Goal: Information Seeking & Learning: Learn about a topic

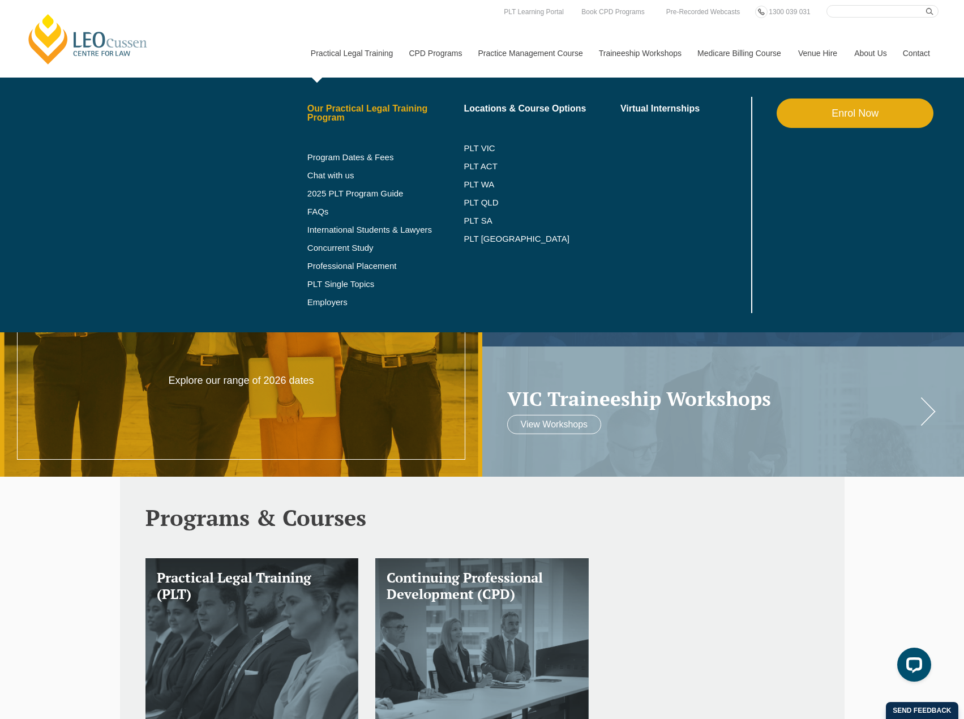
click at [347, 119] on link "Our Practical Legal Training Program" at bounding box center [386, 113] width 157 height 18
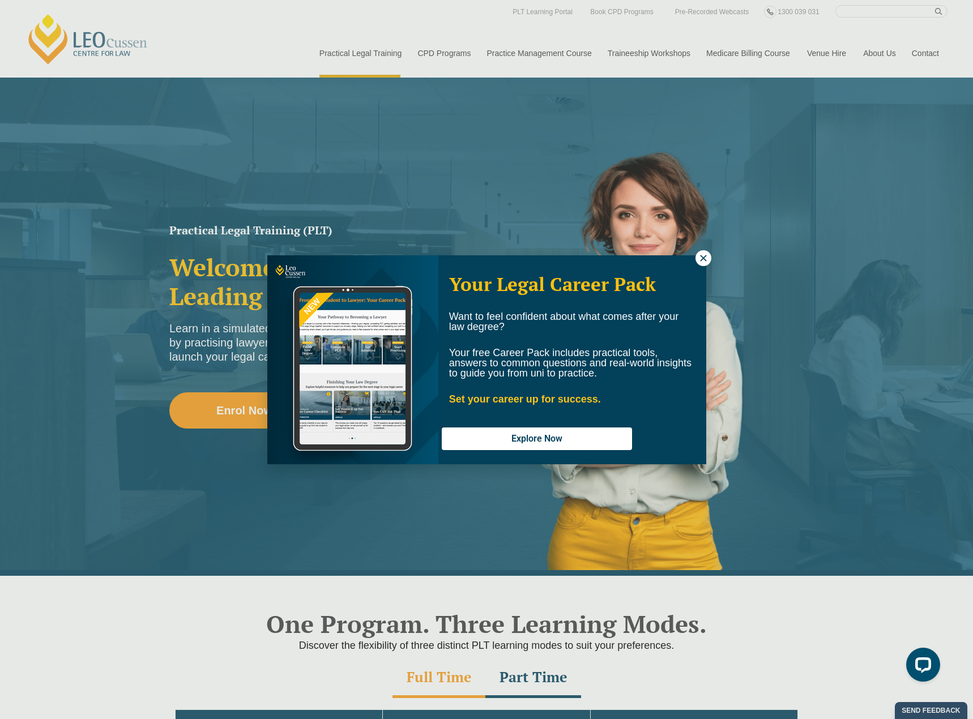
click at [698, 255] on icon at bounding box center [703, 258] width 10 height 10
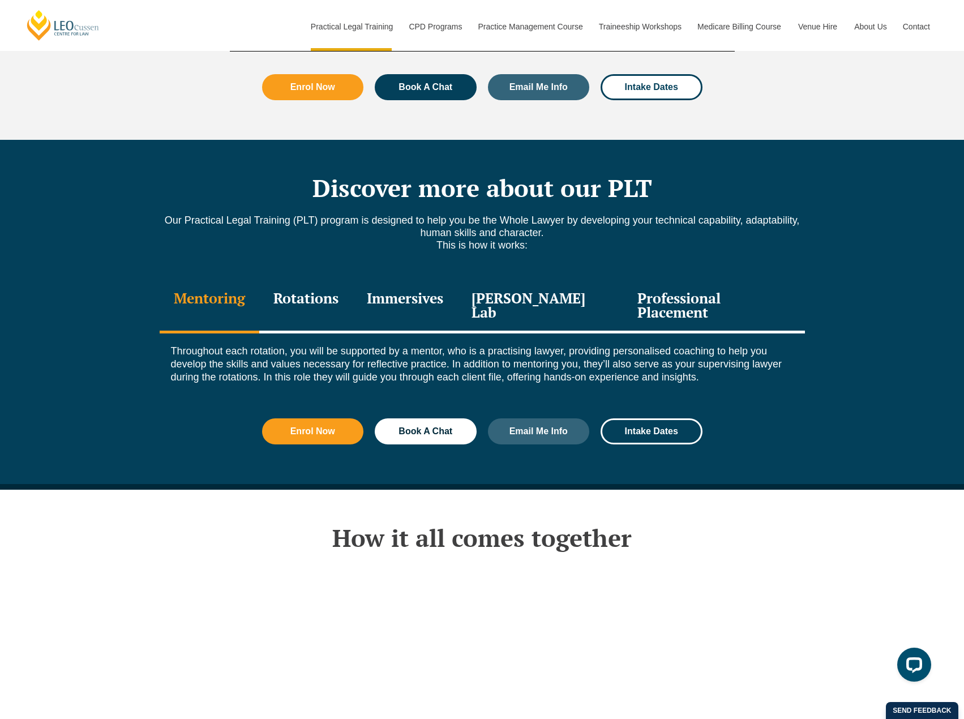
scroll to position [1472, 0]
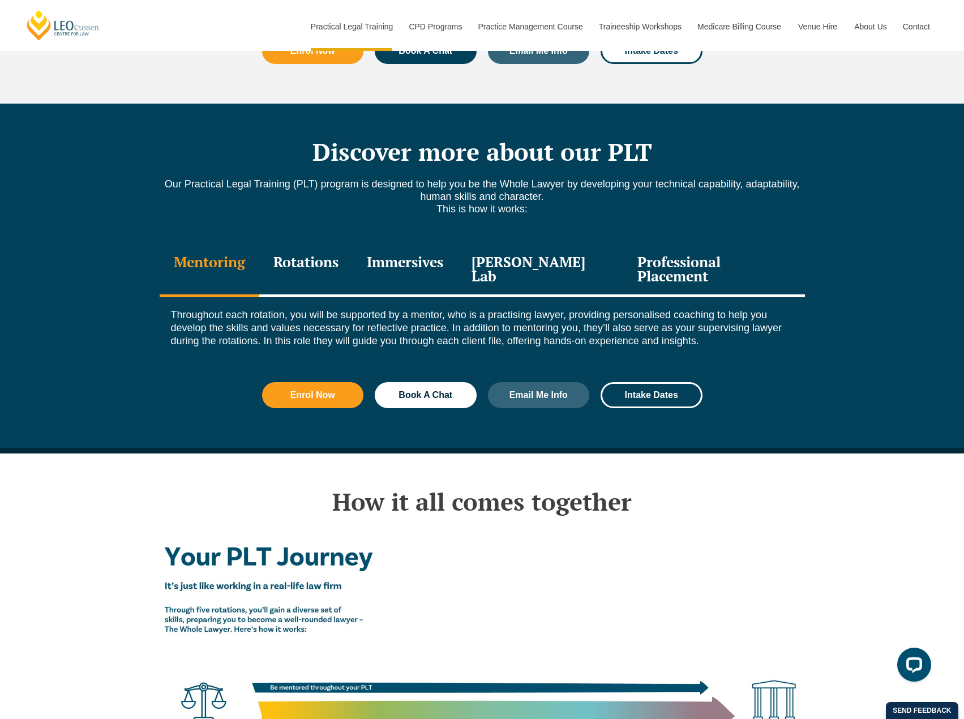
click at [726, 245] on div "Professional Placement" at bounding box center [713, 271] width 181 height 54
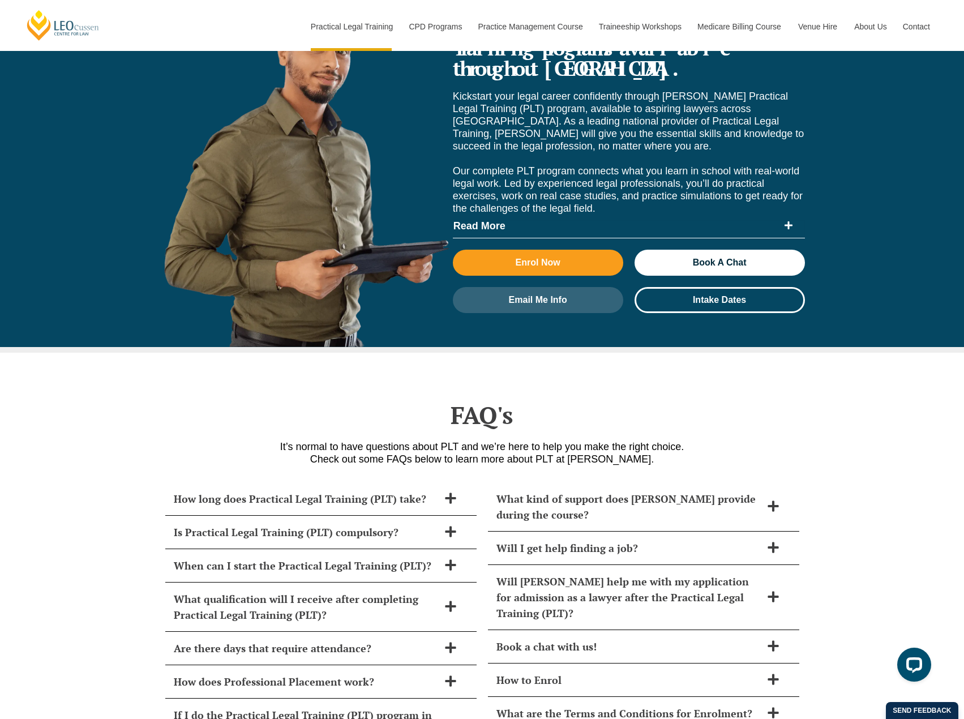
scroll to position [4417, 0]
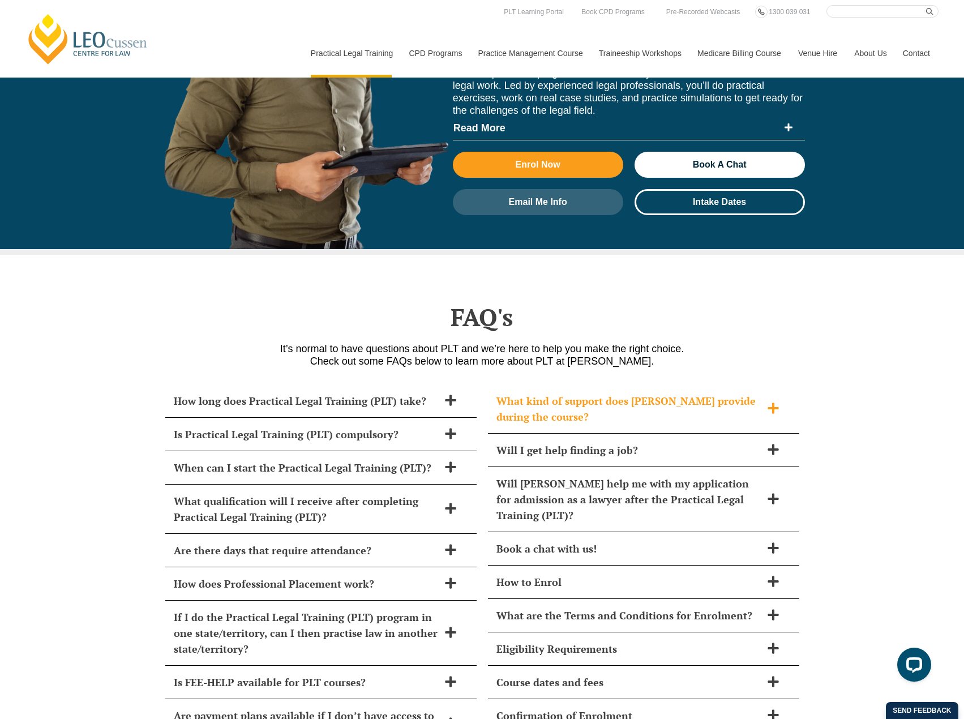
click at [733, 393] on h2 "What kind of support does Leo Cussen provide during the course?" at bounding box center [629, 409] width 265 height 32
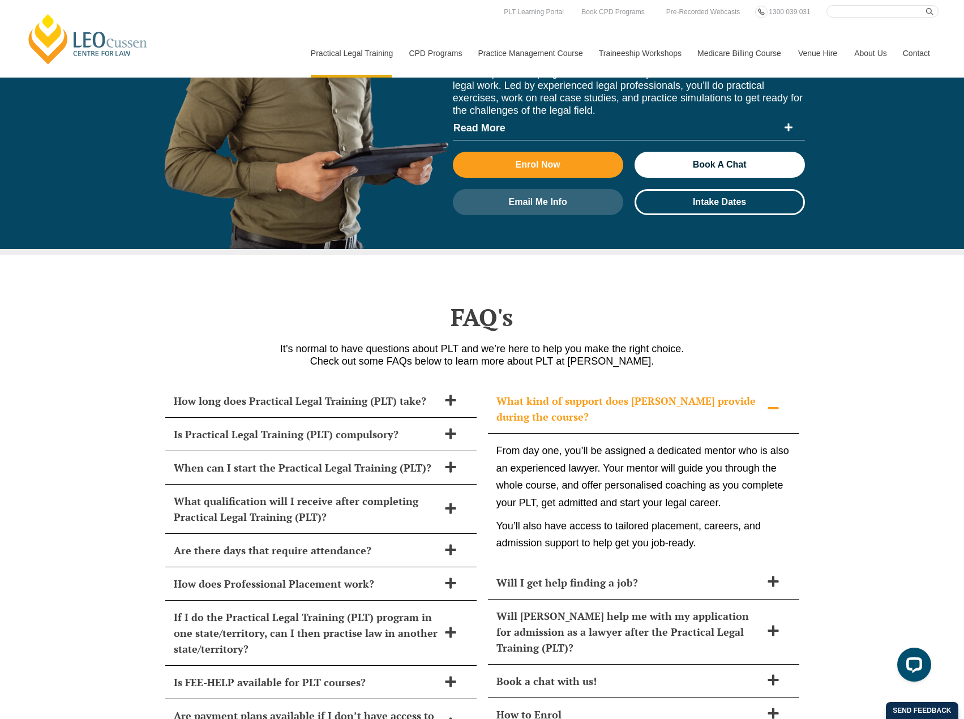
click at [671, 393] on h2 "What kind of support does Leo Cussen provide during the course?" at bounding box center [629, 409] width 265 height 32
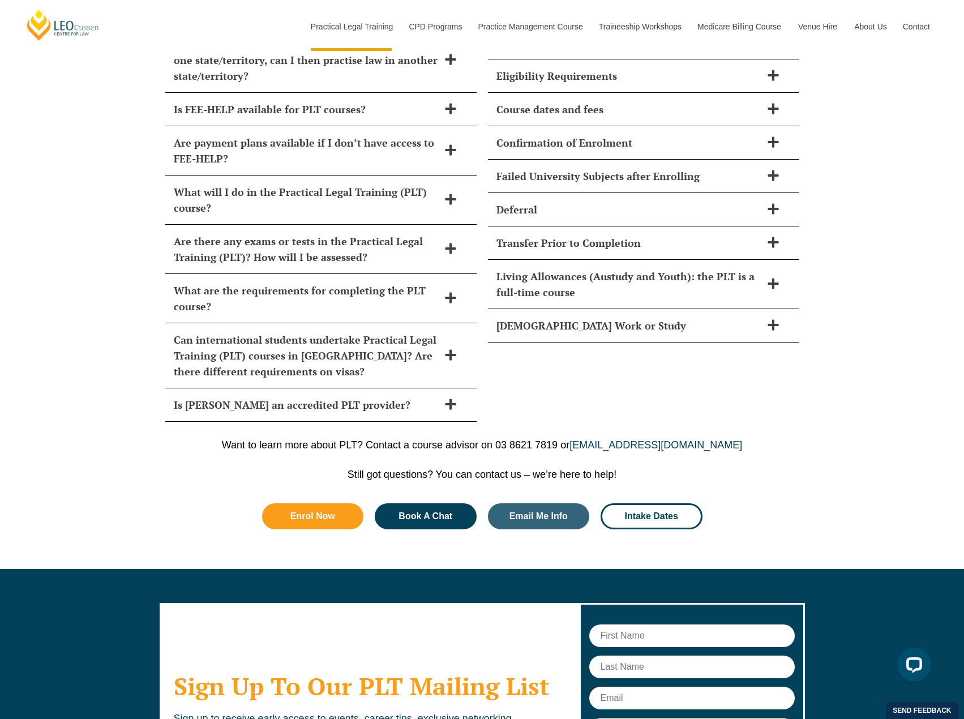
scroll to position [5040, 0]
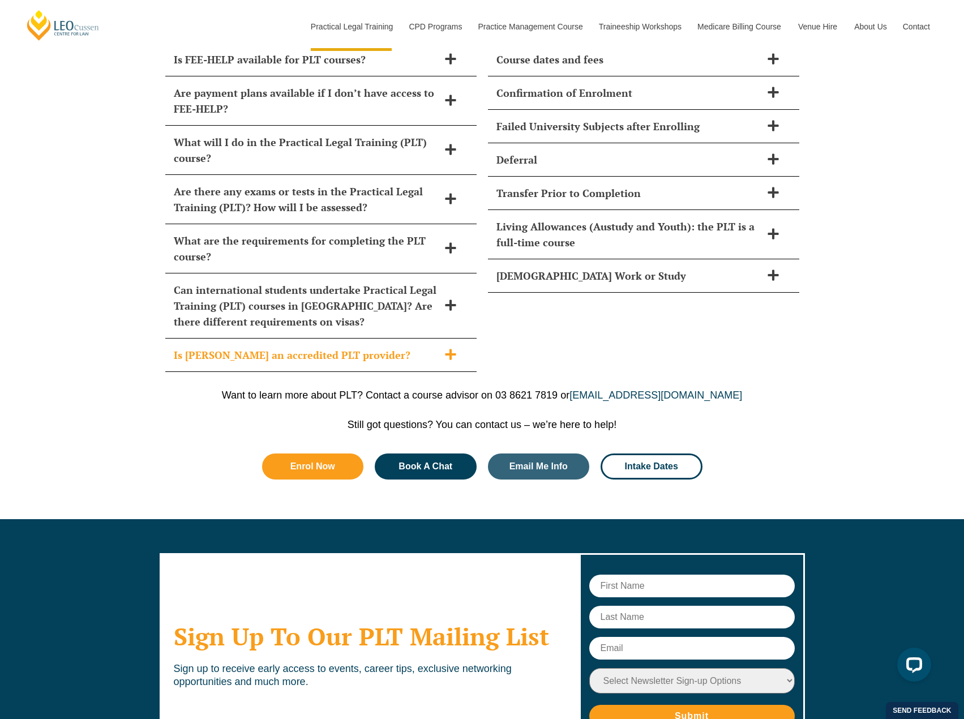
click at [305, 347] on h2 "Is Leo Cussen an accredited PLT provider?" at bounding box center [306, 355] width 265 height 16
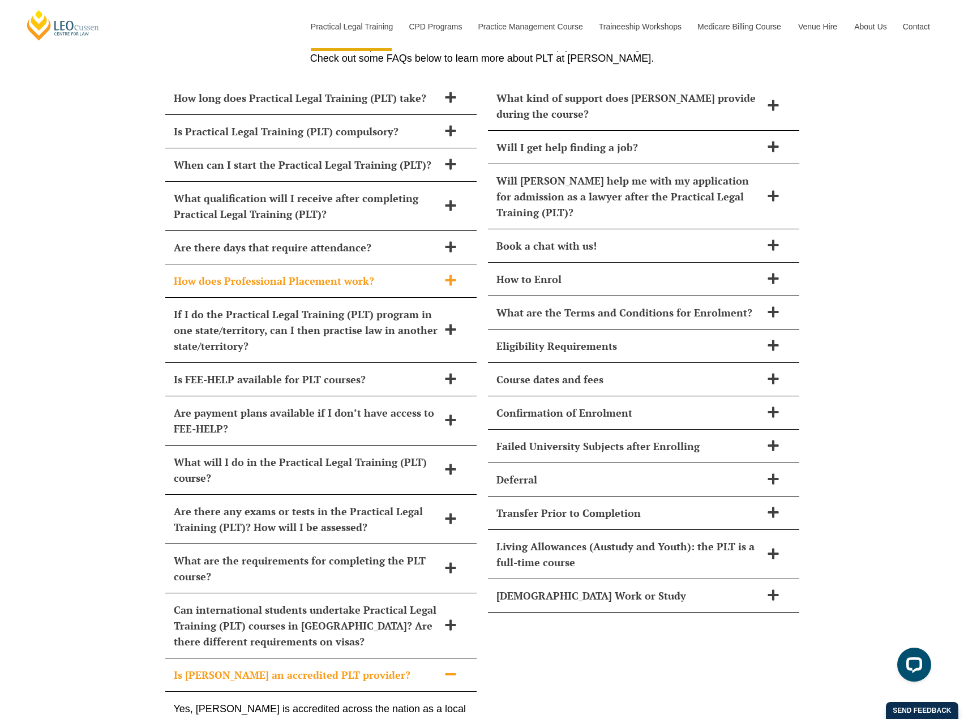
scroll to position [4700, 0]
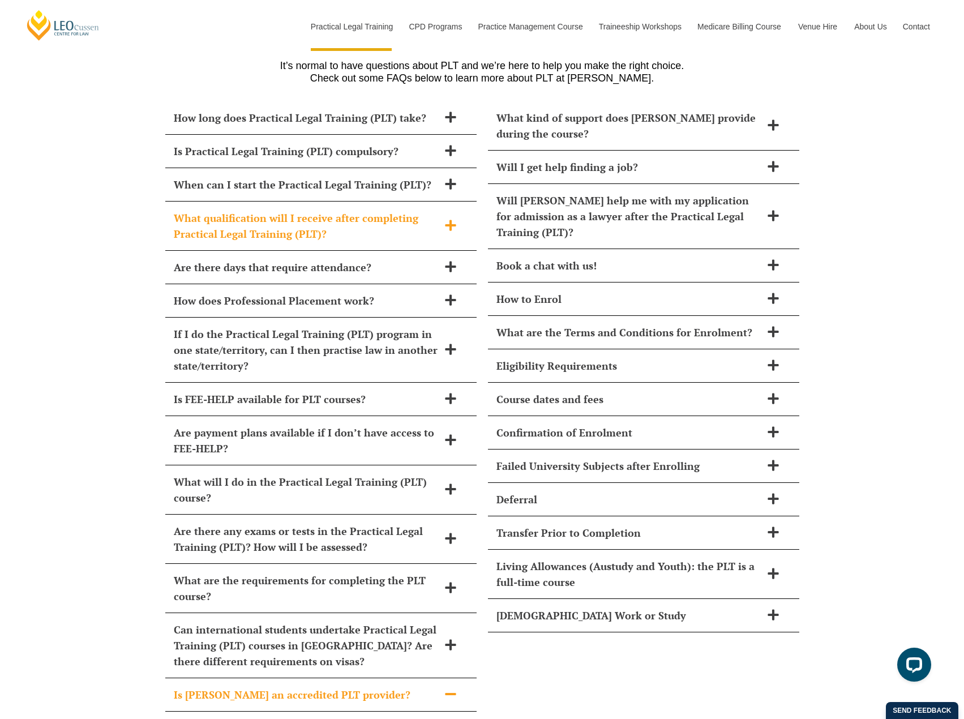
click at [314, 210] on h2 "What qualification will I receive after completing Practical Legal Training (PL…" at bounding box center [306, 226] width 265 height 32
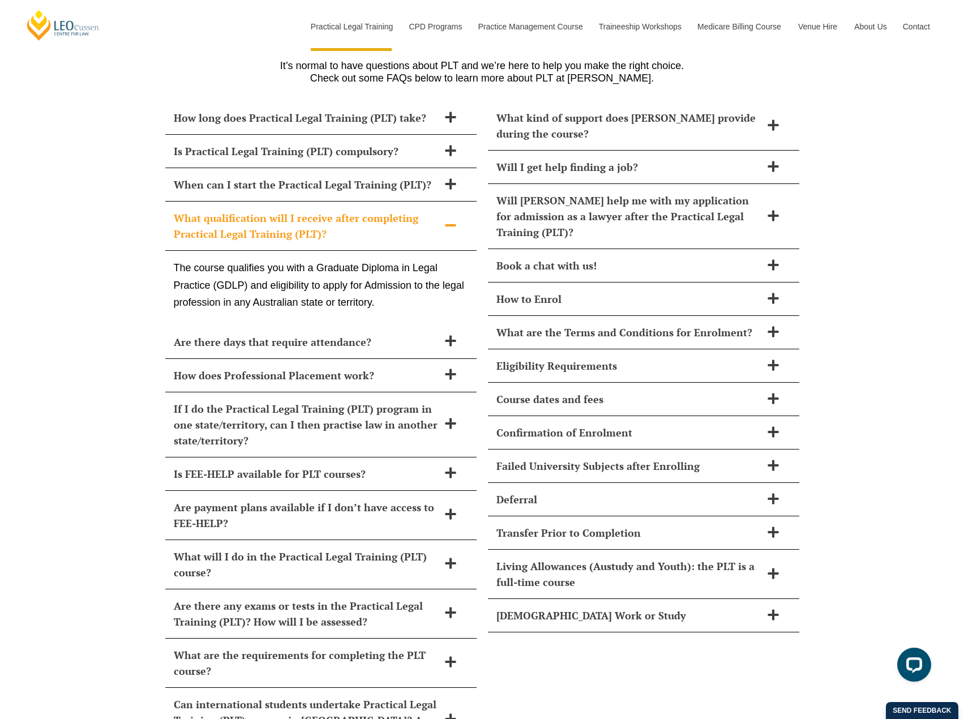
click at [95, 248] on div "How long does Practical Legal Training (PLT) take? Leo Cussen’s PLT course can …" at bounding box center [482, 444] width 964 height 708
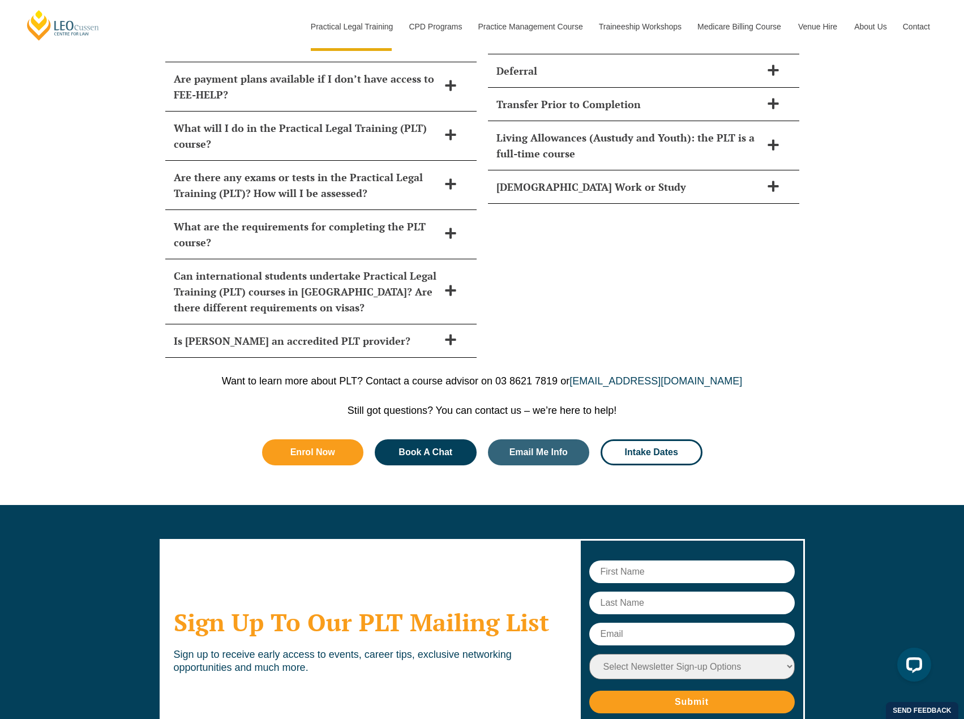
scroll to position [5210, 0]
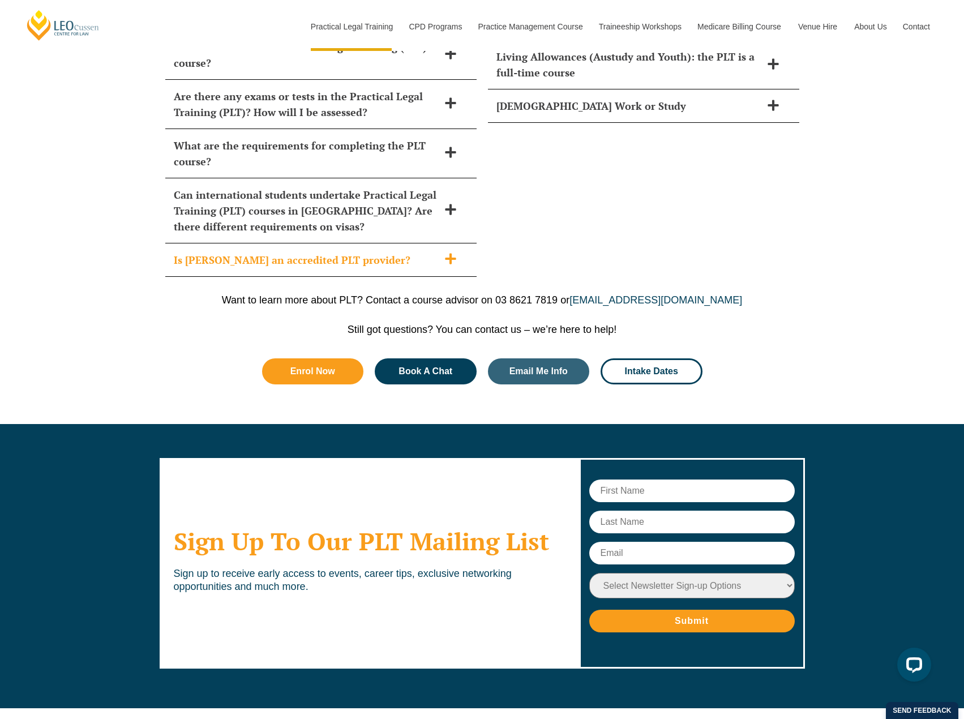
click at [281, 244] on div "Is Leo Cussen an accredited PLT provider?" at bounding box center [320, 260] width 311 height 33
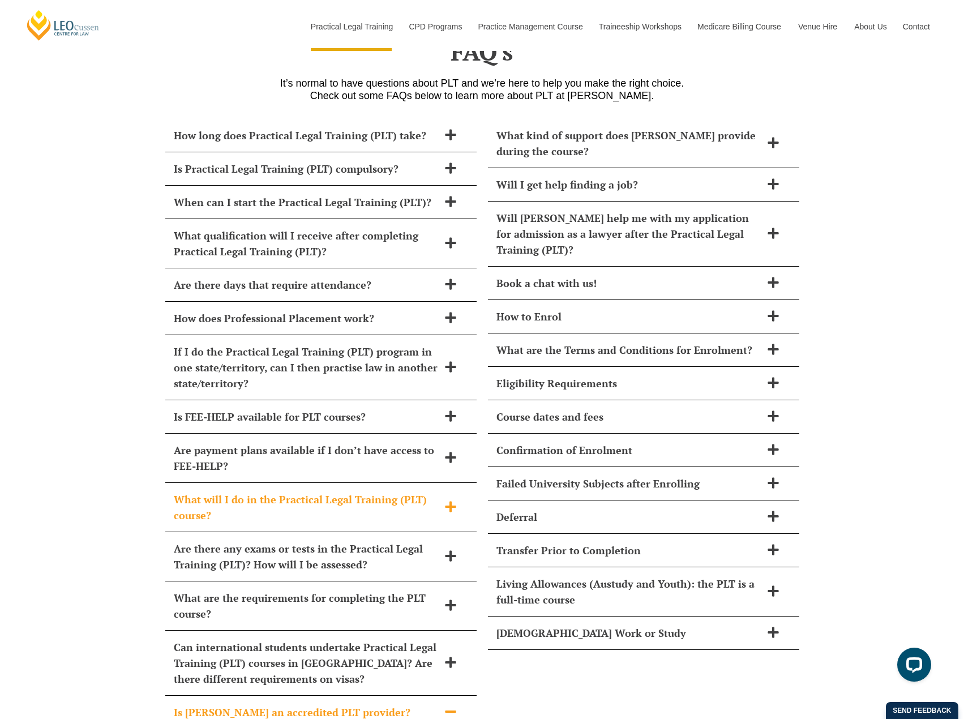
scroll to position [4909, 0]
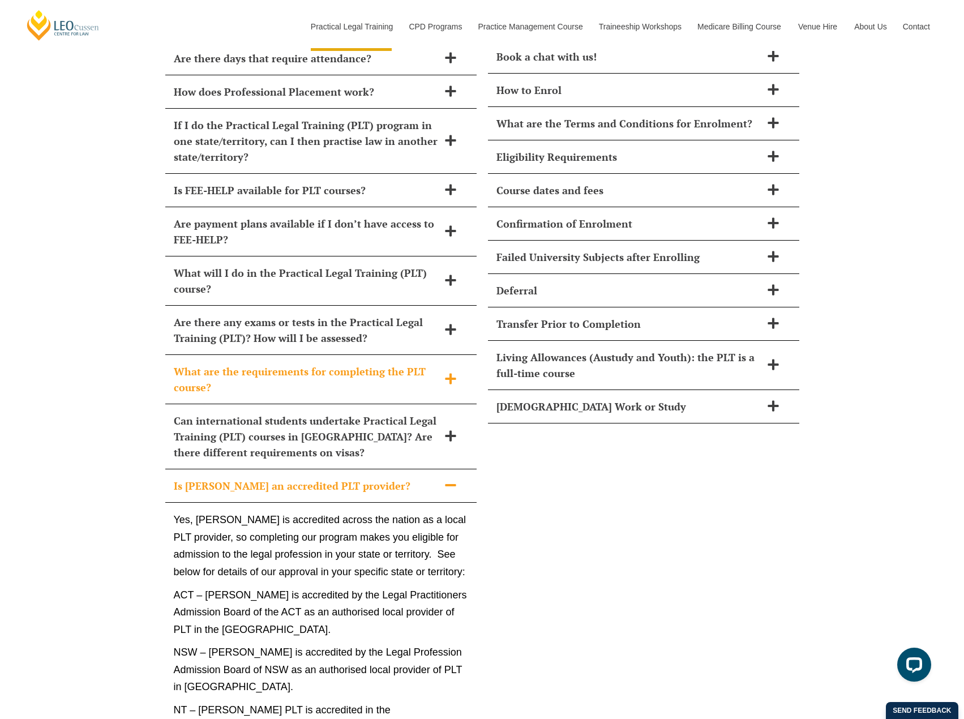
click at [245, 364] on h2 "What are the requirements for completing the PLT course?" at bounding box center [306, 380] width 265 height 32
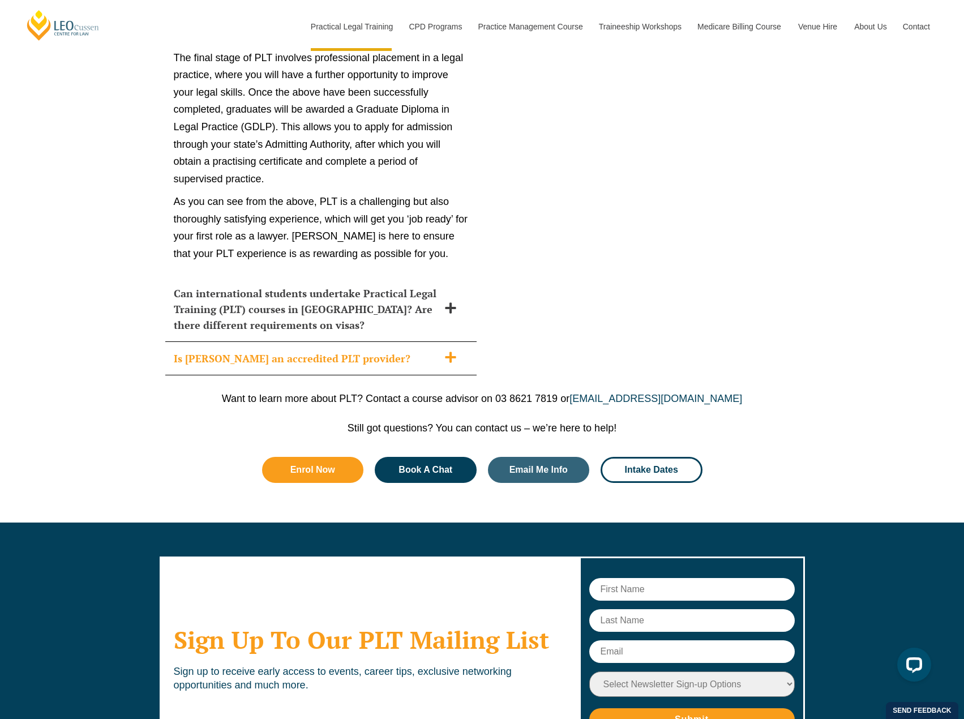
click at [236, 342] on div "Is Leo Cussen an accredited PLT provider?" at bounding box center [320, 358] width 311 height 33
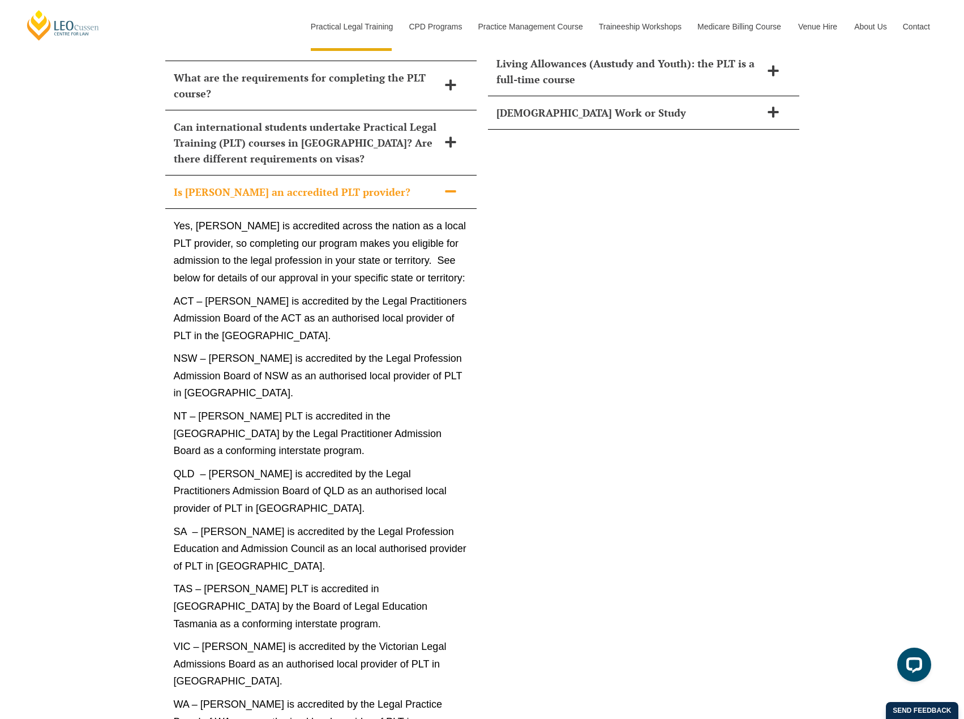
scroll to position [5230, 0]
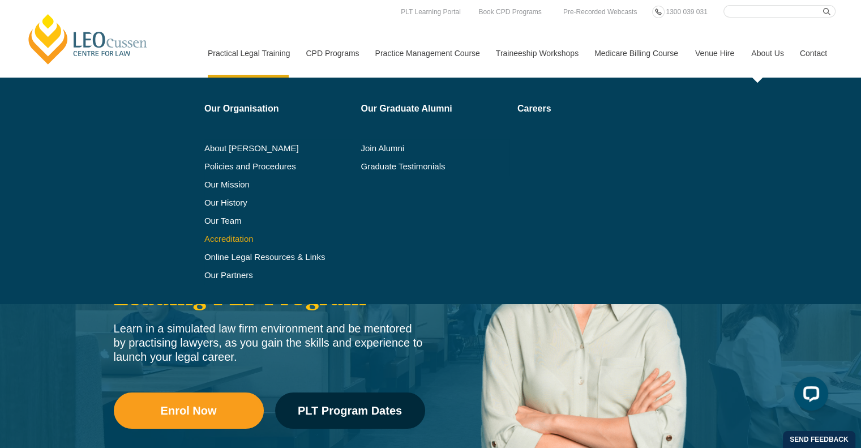
click at [225, 242] on link "Accreditation" at bounding box center [278, 238] width 149 height 9
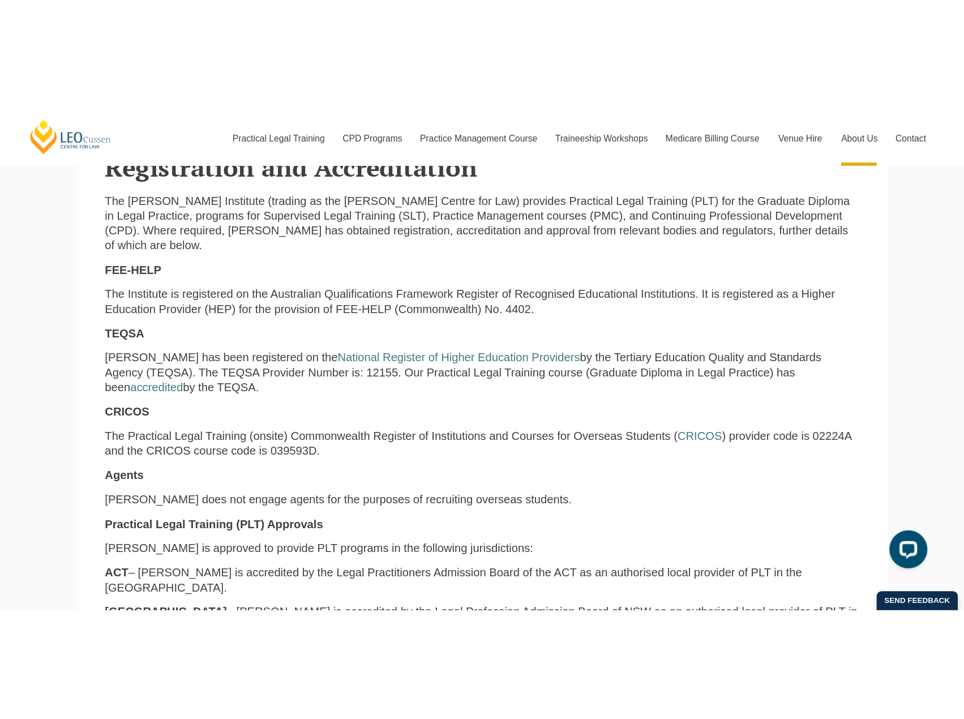
scroll to position [313, 0]
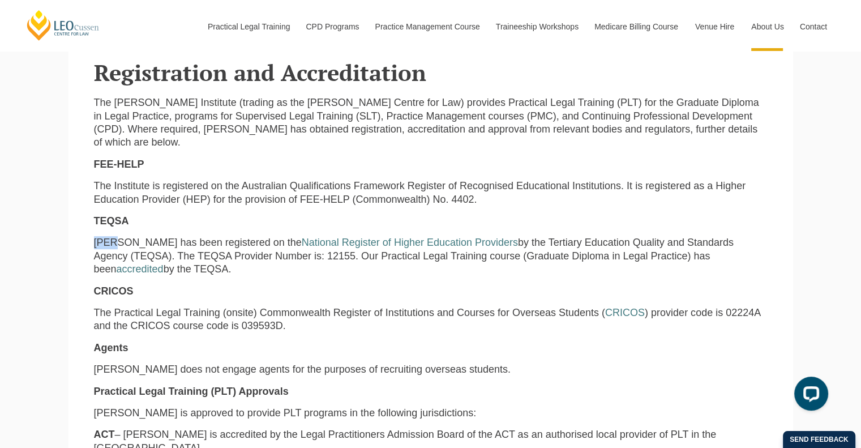
drag, startPoint x: 113, startPoint y: 234, endPoint x: 229, endPoint y: 227, distance: 115.8
click at [154, 276] on p "Leo Cussen has been registered on the National Register of Higher Education Pro…" at bounding box center [431, 256] width 674 height 40
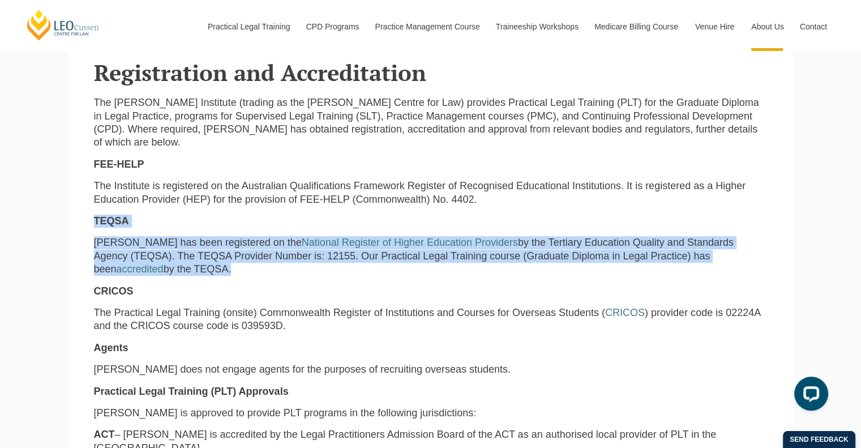
drag, startPoint x: 154, startPoint y: 276, endPoint x: 95, endPoint y: 215, distance: 85.3
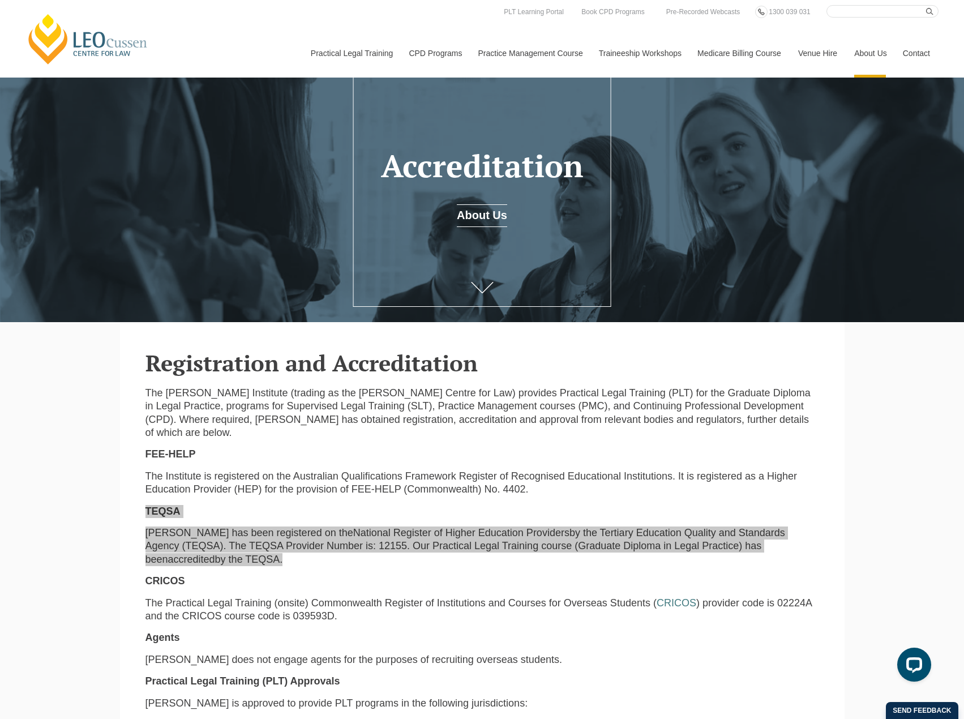
scroll to position [0, 0]
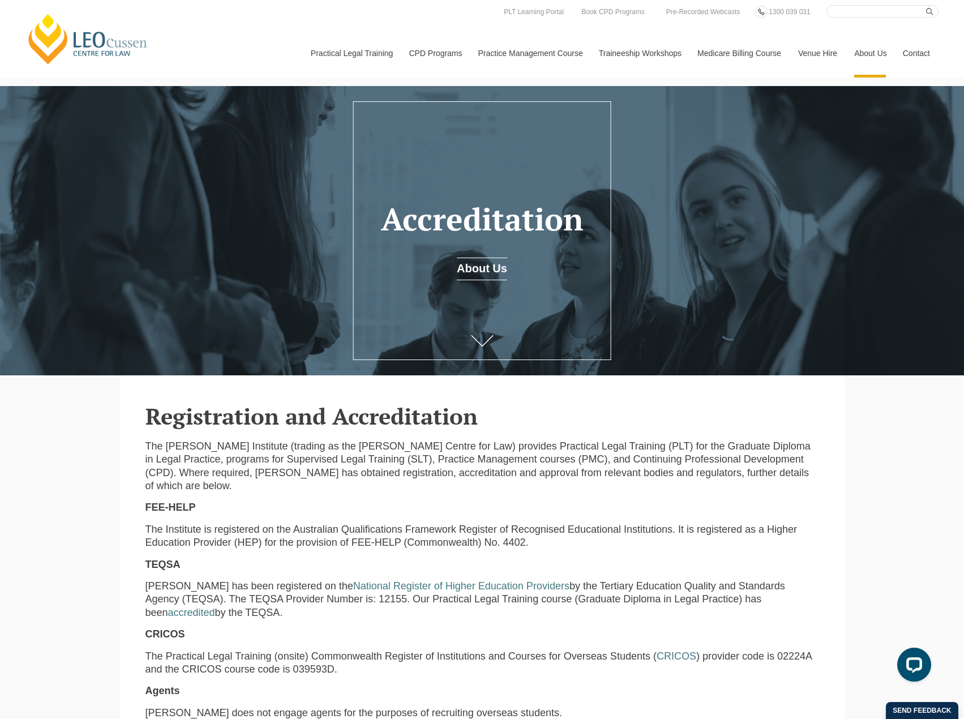
drag, startPoint x: 323, startPoint y: 508, endPoint x: 309, endPoint y: 508, distance: 14.2
click at [323, 447] on p "FEE-HELP" at bounding box center [483, 507] width 674 height 13
click at [468, 447] on link "National Register of Higher Education Providers" at bounding box center [461, 585] width 216 height 11
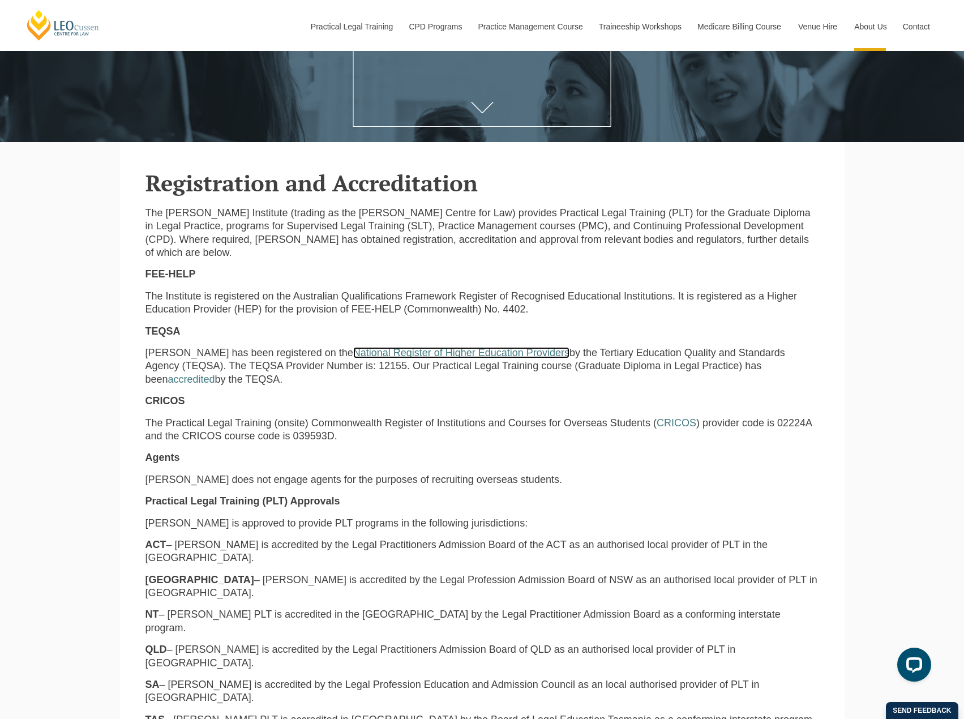
scroll to position [340, 0]
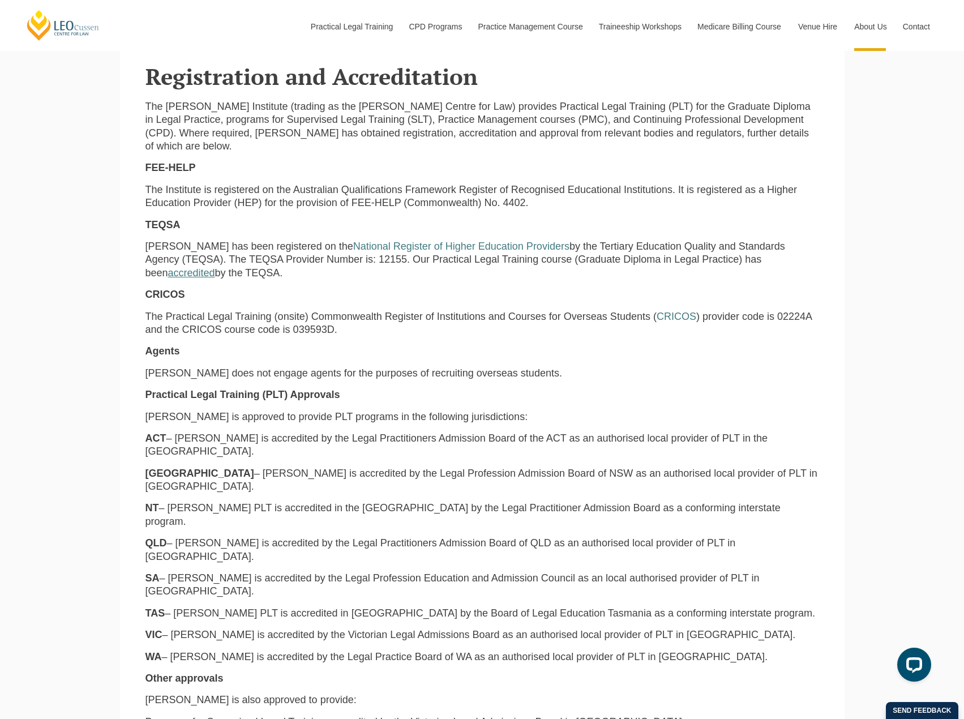
click at [215, 267] on link "accredited" at bounding box center [191, 272] width 47 height 11
